Goal: Task Accomplishment & Management: Use online tool/utility

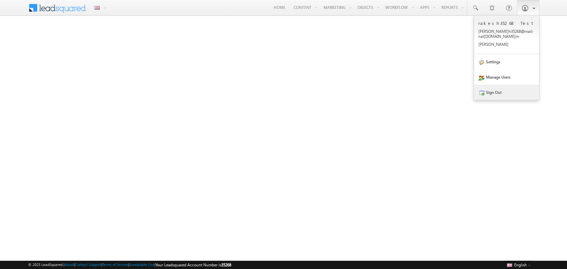
click at [512, 91] on link "Sign Out" at bounding box center [506, 92] width 65 height 15
click at [508, 85] on link "Sign Out" at bounding box center [506, 92] width 65 height 15
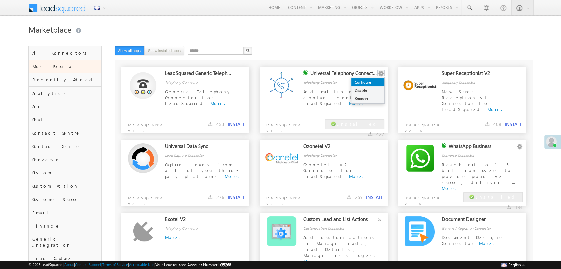
click at [379, 80] on link "Configure" at bounding box center [367, 82] width 33 height 8
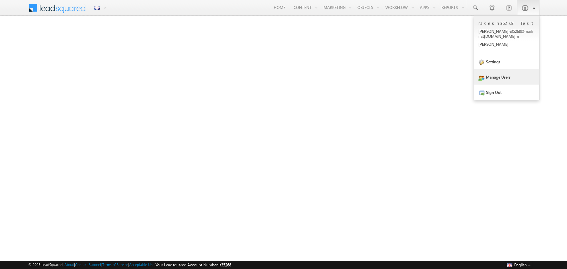
click at [514, 75] on link "Manage Users" at bounding box center [506, 76] width 65 height 15
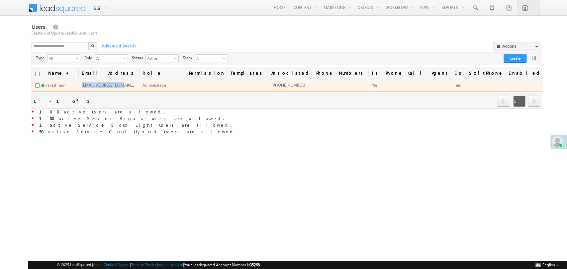
drag, startPoint x: 183, startPoint y: 85, endPoint x: 169, endPoint y: 86, distance: 13.7
click at [139, 86] on td "rakeshnew@lsqdev.in" at bounding box center [108, 85] width 61 height 13
copy span "rakeshnew@lsqdev.in"
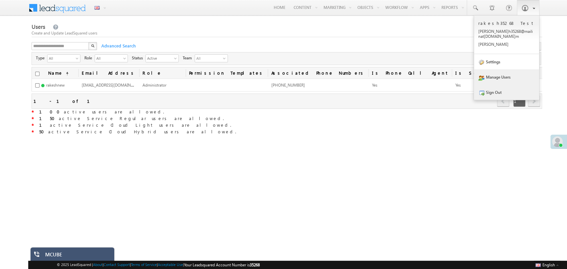
click at [510, 93] on link "Sign Out" at bounding box center [506, 92] width 65 height 15
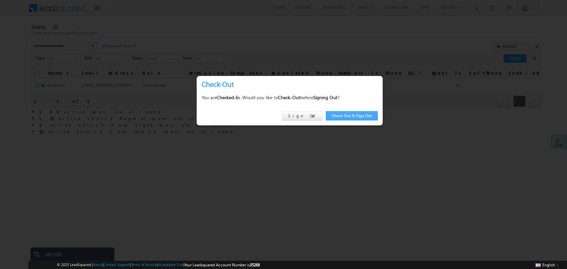
click at [336, 117] on link "Check-Out & Sign Out" at bounding box center [352, 115] width 52 height 9
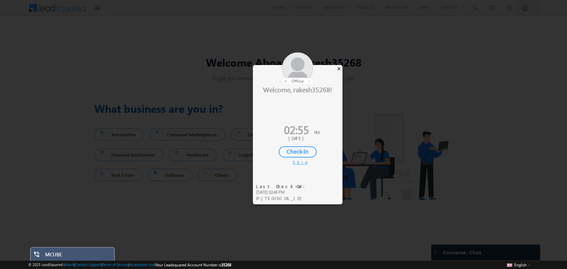
click at [337, 72] on div "×" at bounding box center [338, 68] width 7 height 7
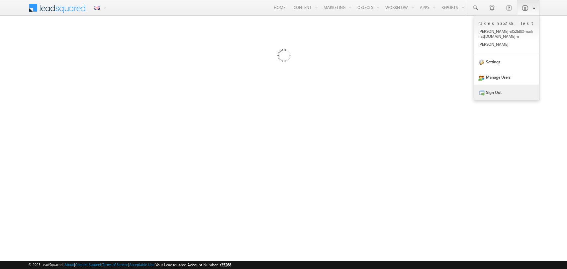
click at [504, 89] on link "Sign Out" at bounding box center [506, 92] width 65 height 15
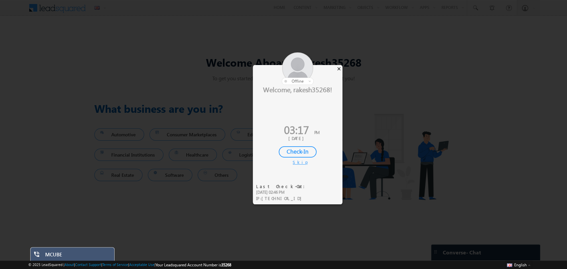
click at [338, 69] on div "×" at bounding box center [338, 68] width 7 height 7
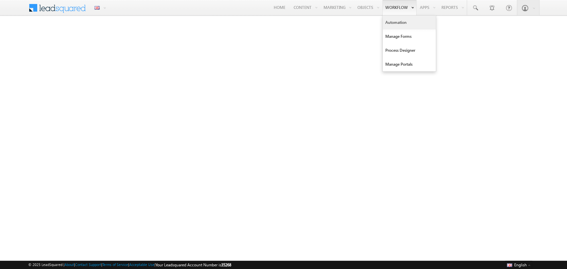
click at [397, 27] on link "Automation" at bounding box center [409, 23] width 53 height 14
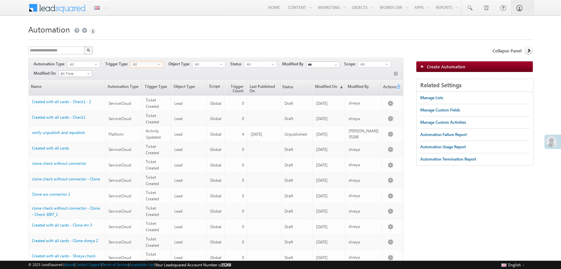
click at [140, 65] on span "All" at bounding box center [144, 64] width 27 height 6
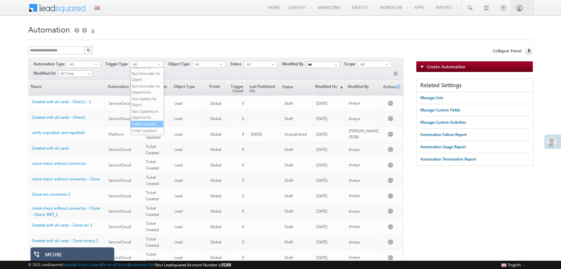
click at [154, 125] on li "Ticket Created" at bounding box center [147, 124] width 33 height 7
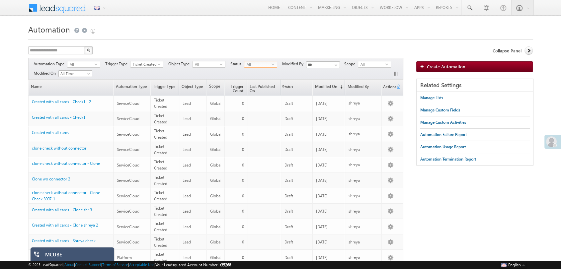
click at [258, 62] on span "All" at bounding box center [257, 64] width 27 height 6
click at [260, 82] on li "Published" at bounding box center [261, 84] width 33 height 7
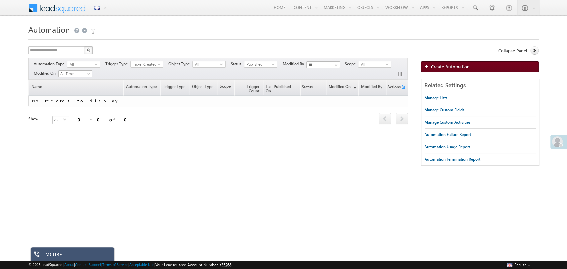
click at [460, 69] on link "Create Automation" at bounding box center [480, 66] width 118 height 11
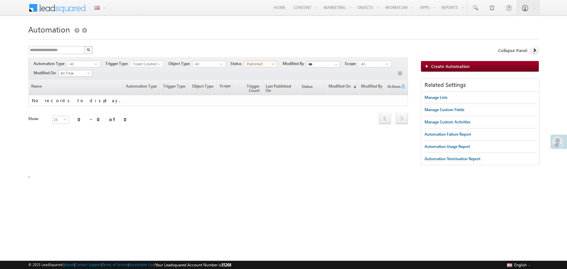
click at [256, 64] on span "Published" at bounding box center [257, 64] width 27 height 6
click at [256, 78] on li "Draft" at bounding box center [261, 77] width 33 height 7
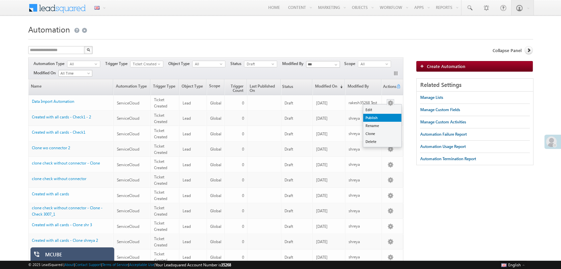
click at [384, 118] on link "Publish" at bounding box center [382, 118] width 38 height 8
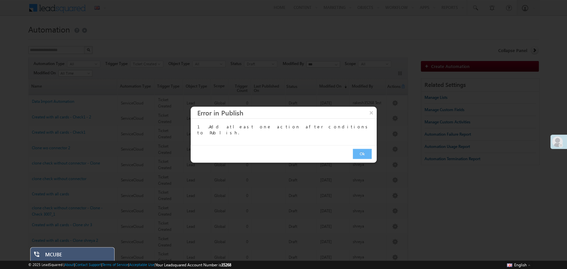
drag, startPoint x: 384, startPoint y: 118, endPoint x: 366, endPoint y: 152, distance: 39.1
click at [366, 152] on body "Menu English English Española latina हिंदी Bahasa Indonesia Português Tiếng Việ…" at bounding box center [283, 269] width 567 height 539
click at [327, 143] on div "1. Add atleast one action after conditions to Publish." at bounding box center [284, 132] width 186 height 27
click at [369, 112] on button "×" at bounding box center [371, 113] width 11 height 12
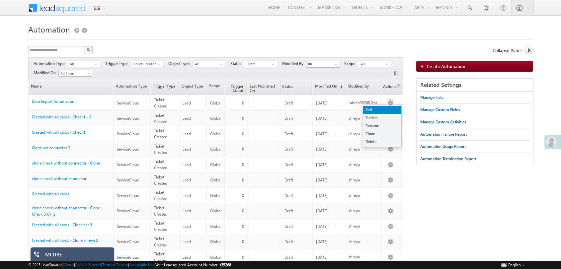
click at [386, 108] on link "Edit" at bounding box center [382, 110] width 38 height 8
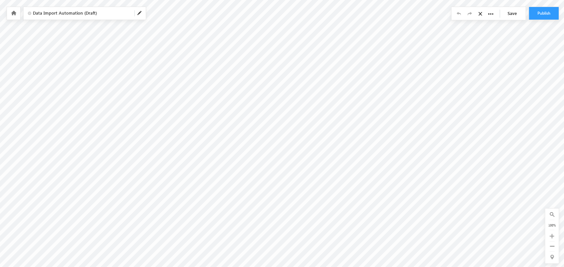
scroll to position [6, 0]
click at [549, 13] on button "Publish" at bounding box center [544, 13] width 30 height 13
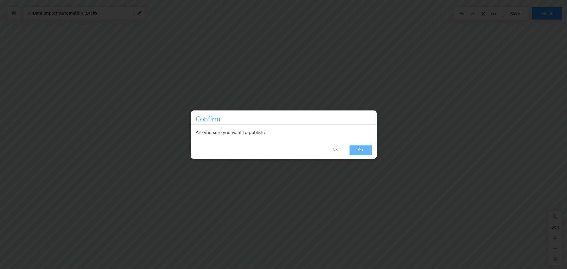
click at [359, 147] on link "Yes" at bounding box center [360, 150] width 22 height 10
